Goal: Transaction & Acquisition: Book appointment/travel/reservation

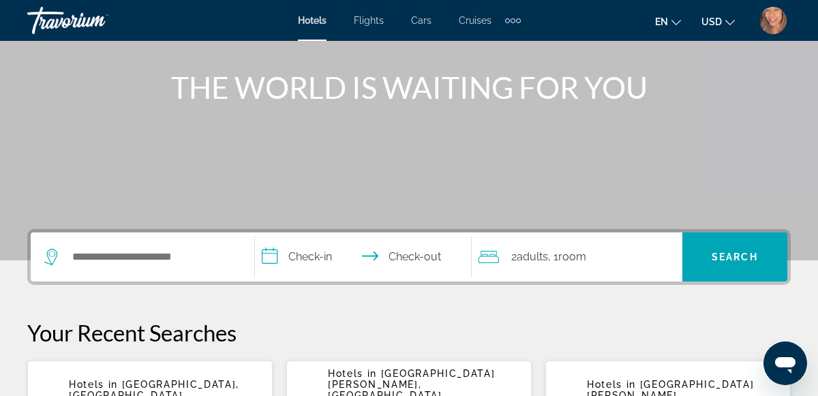
scroll to position [144, 0]
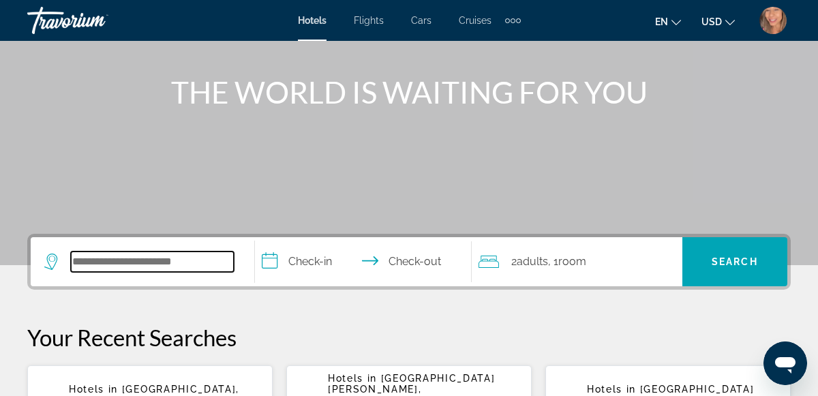
click at [93, 264] on input "Search hotel destination" at bounding box center [152, 261] width 163 height 20
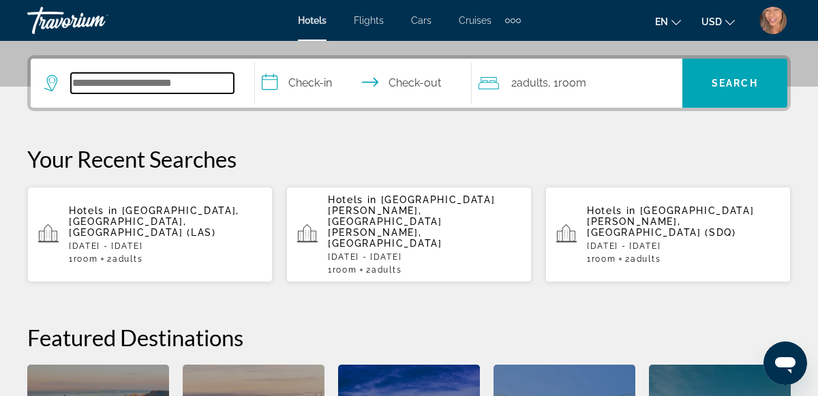
scroll to position [332, 0]
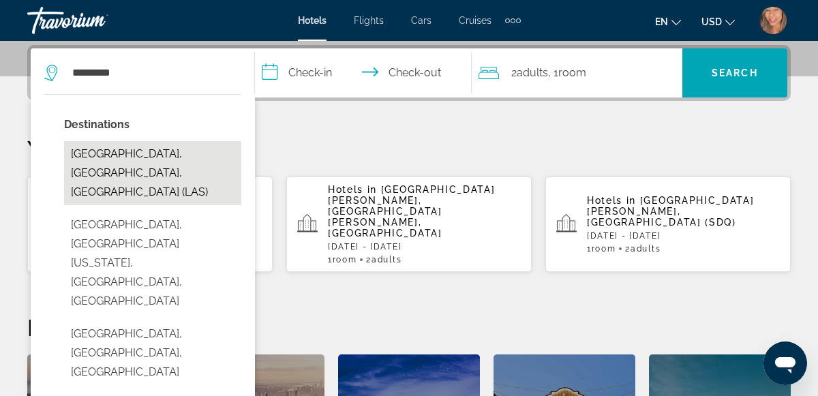
click at [137, 161] on button "[GEOGRAPHIC_DATA], [GEOGRAPHIC_DATA], [GEOGRAPHIC_DATA] (LAS)" at bounding box center [152, 173] width 177 height 64
type input "**********"
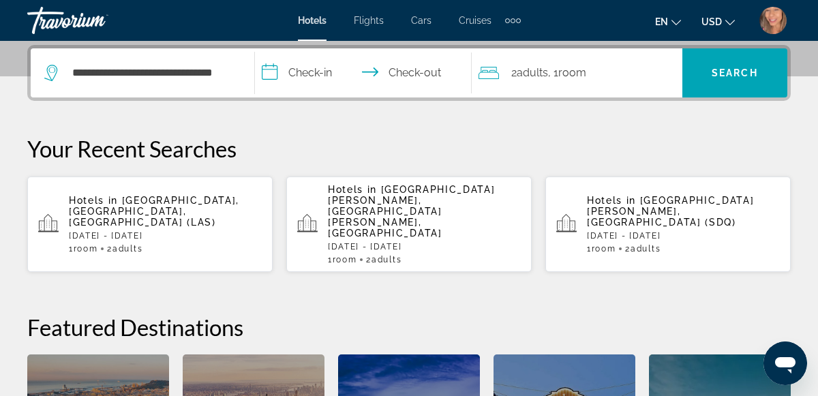
click at [332, 64] on input "**********" at bounding box center [366, 74] width 223 height 53
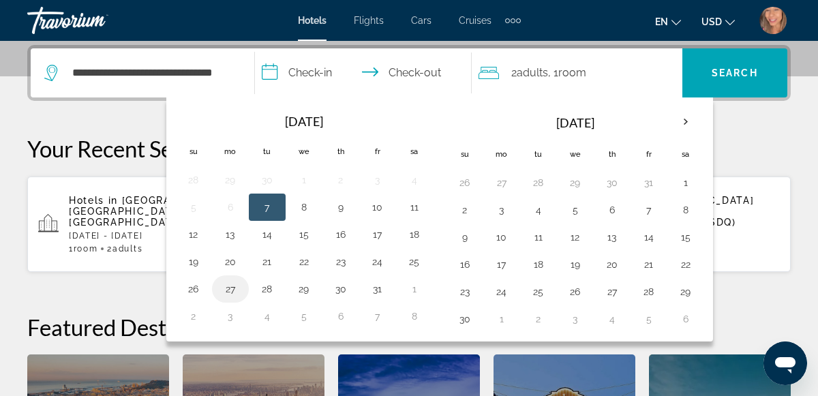
click at [238, 284] on button "27" at bounding box center [230, 288] width 22 height 19
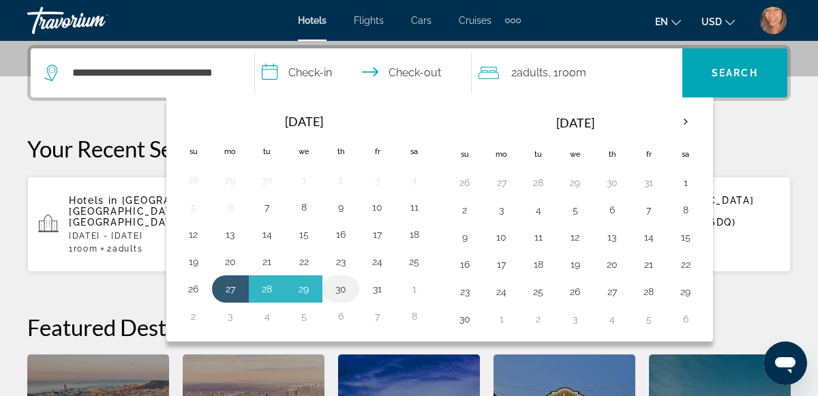
click at [342, 285] on button "30" at bounding box center [341, 288] width 22 height 19
type input "**********"
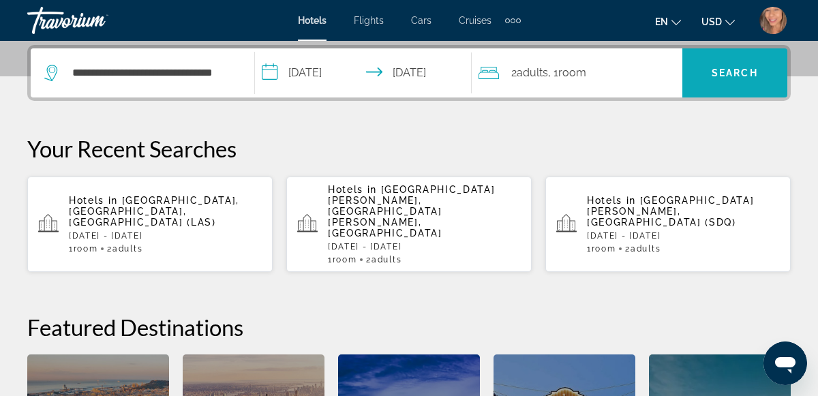
click at [733, 65] on span "Search" at bounding box center [734, 73] width 105 height 33
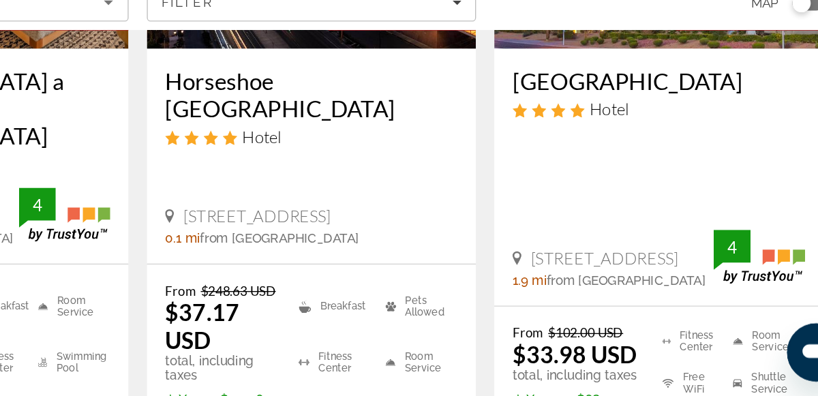
scroll to position [253, 0]
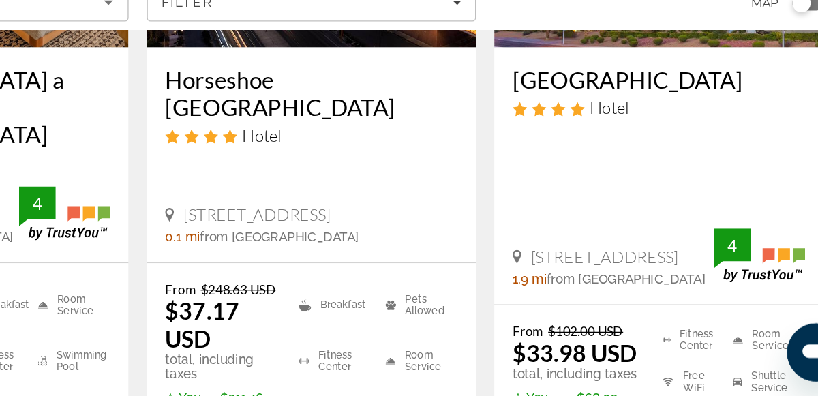
click at [760, 341] on ul "Fitness Center Free WiFi Pets Allowed Room Service Shuttle Service Swimming Pool" at bounding box center [714, 387] width 123 height 93
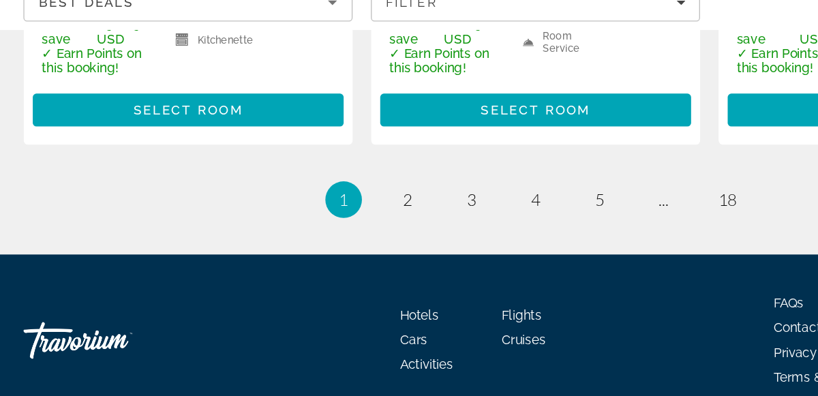
scroll to position [2292, 0]
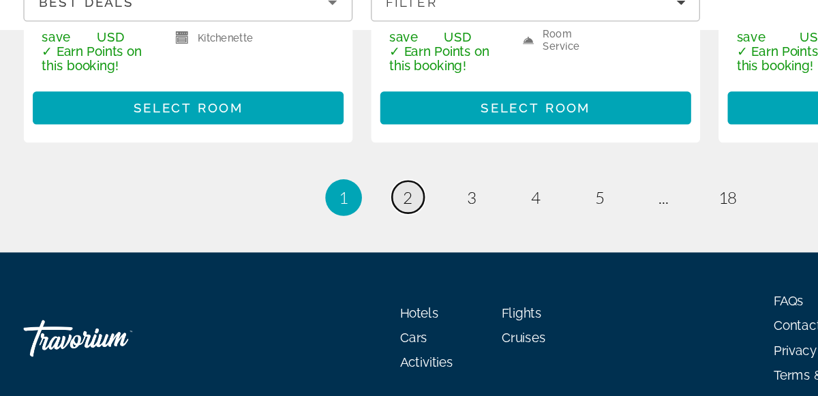
click at [321, 236] on link "page 2" at bounding box center [314, 248] width 24 height 24
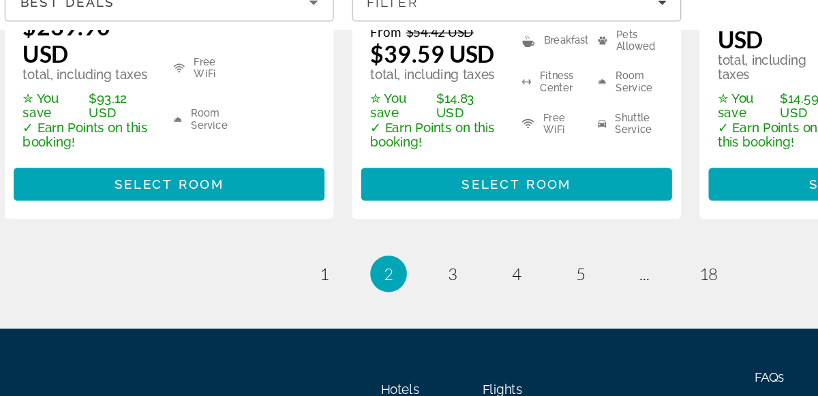
scroll to position [2230, 0]
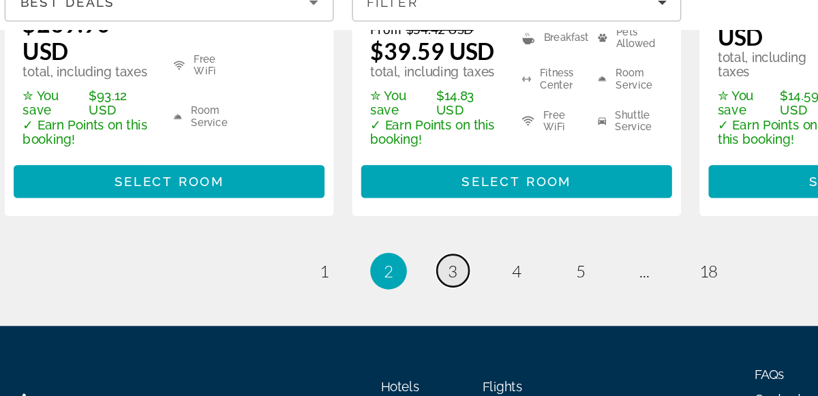
click at [360, 295] on span "3" at bounding box center [361, 302] width 7 height 15
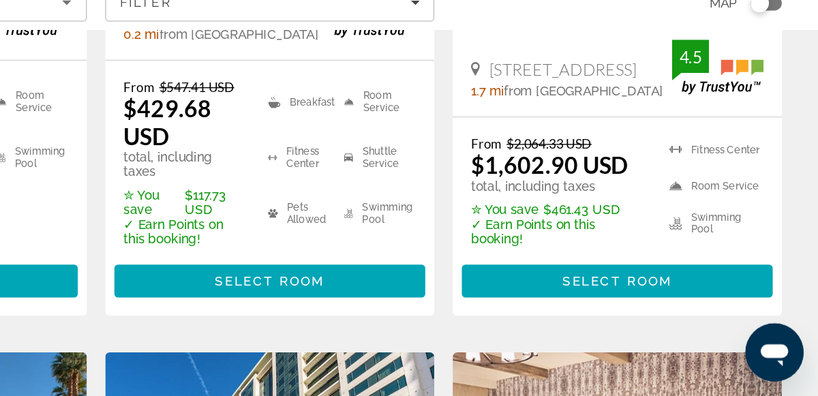
scroll to position [1506, 0]
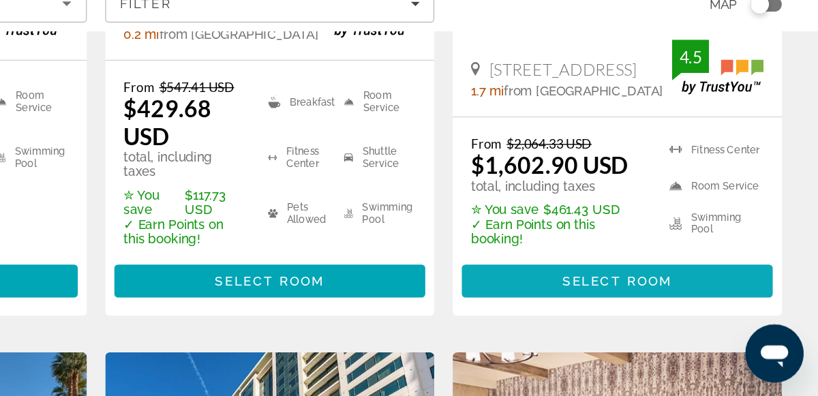
click at [690, 310] on span "Select Room" at bounding box center [668, 309] width 82 height 11
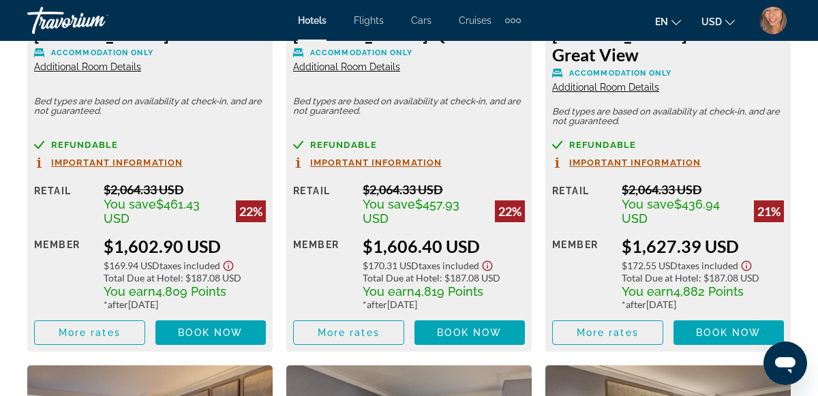
scroll to position [2329, 0]
